Goal: Information Seeking & Learning: Understand process/instructions

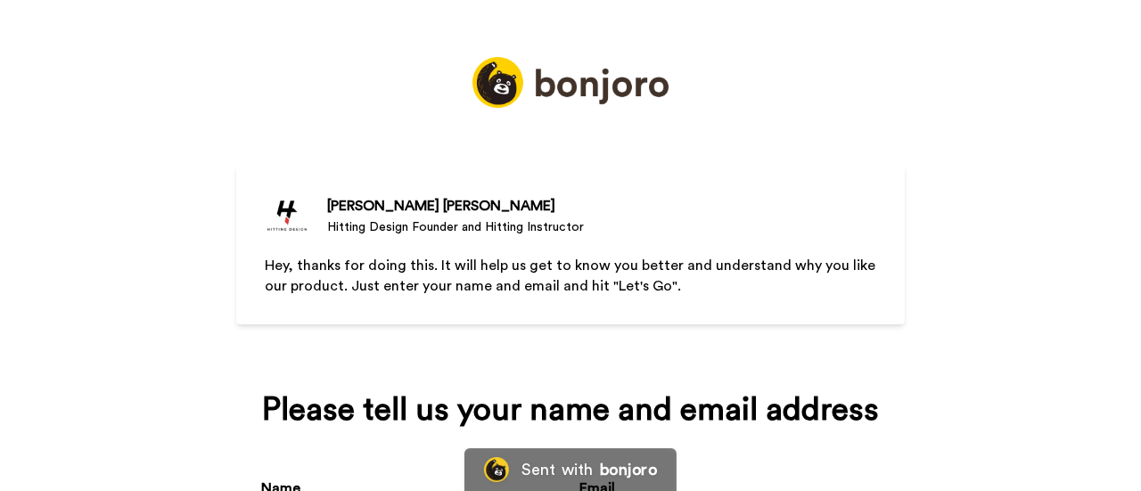
click at [564, 94] on img at bounding box center [571, 82] width 196 height 51
click at [494, 88] on img at bounding box center [571, 82] width 196 height 51
click at [514, 463] on div "Sent with bonjoro" at bounding box center [571, 470] width 212 height 43
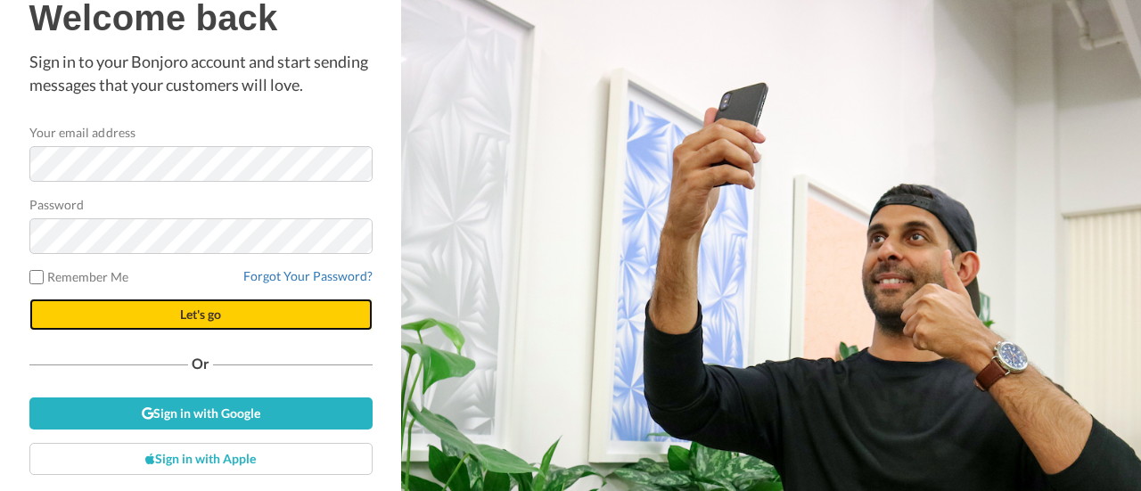
click at [197, 317] on span "Let's go" at bounding box center [200, 314] width 41 height 15
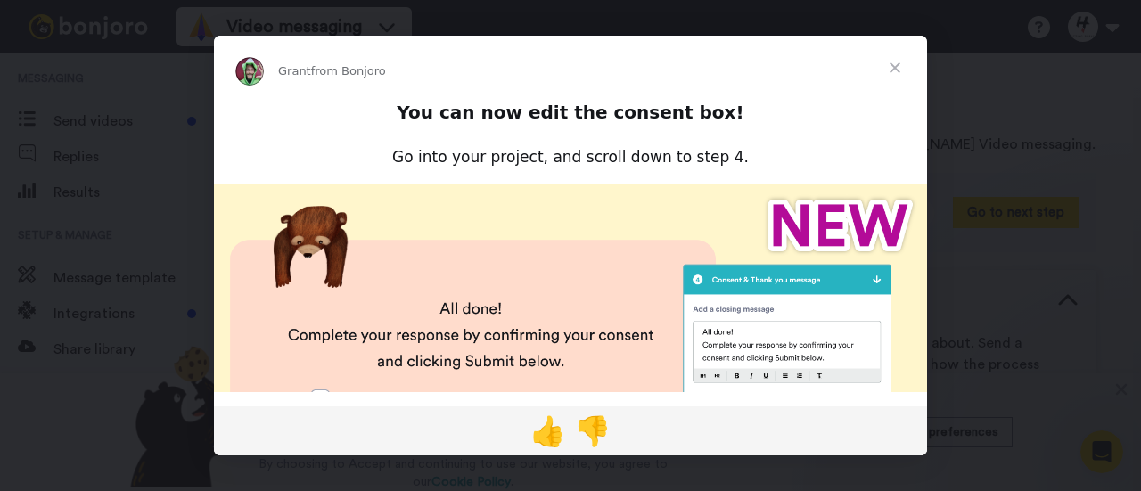
click at [892, 70] on span "Close" at bounding box center [895, 68] width 64 height 64
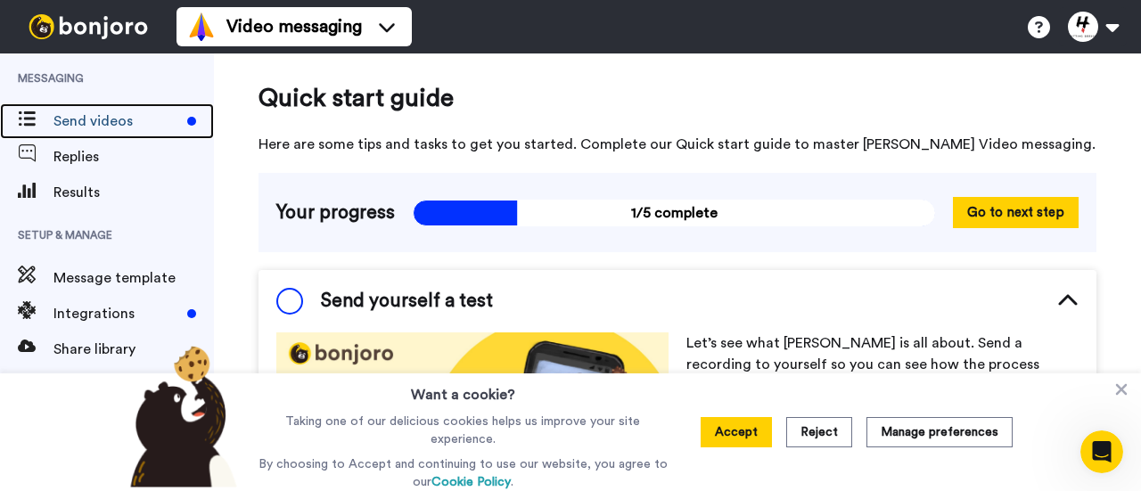
click at [119, 122] on span "Send videos" at bounding box center [116, 121] width 127 height 21
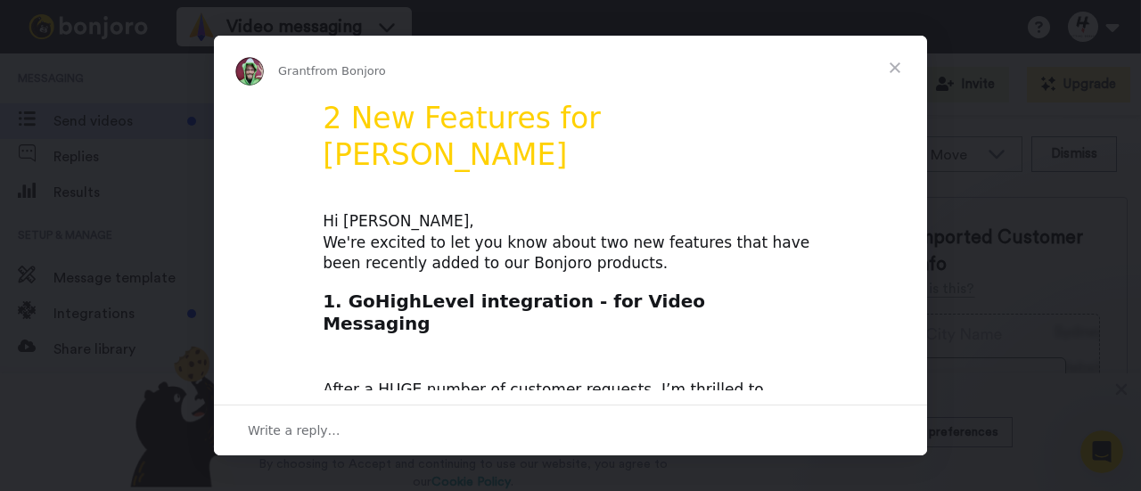
click at [893, 66] on span "Close" at bounding box center [895, 68] width 64 height 64
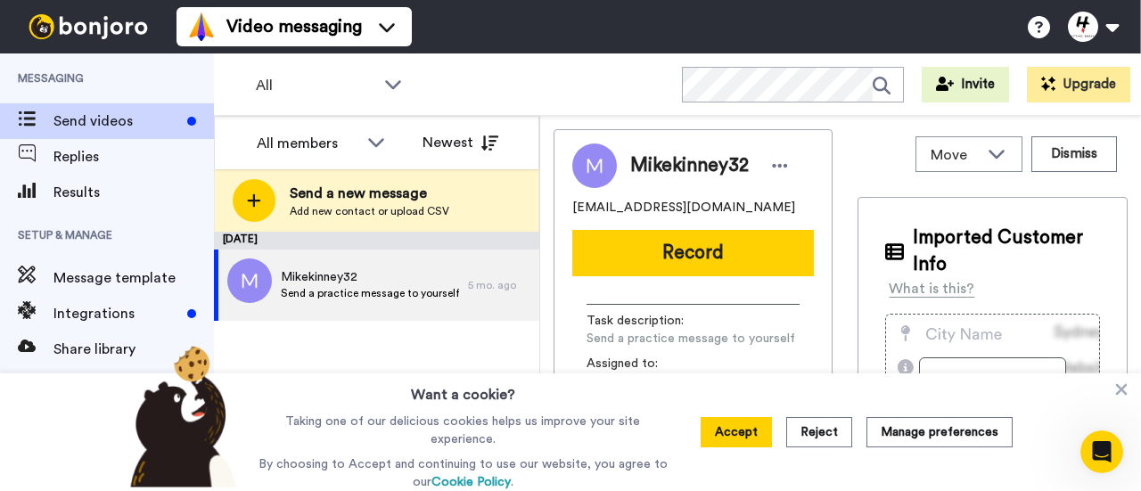
click at [1114, 391] on icon at bounding box center [1122, 390] width 18 height 18
